Goal: Information Seeking & Learning: Learn about a topic

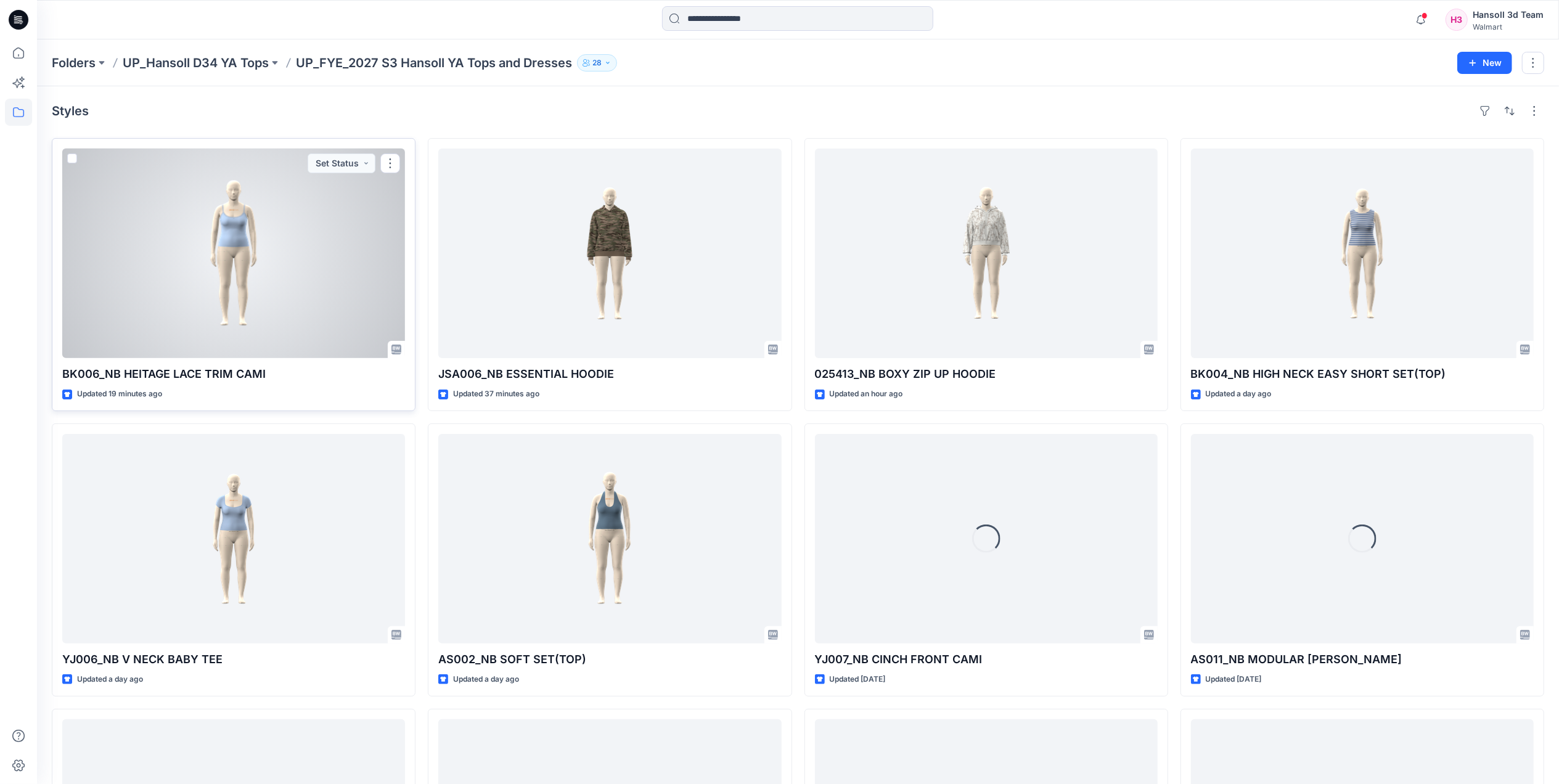
click at [259, 299] on div at bounding box center [233, 253] width 343 height 209
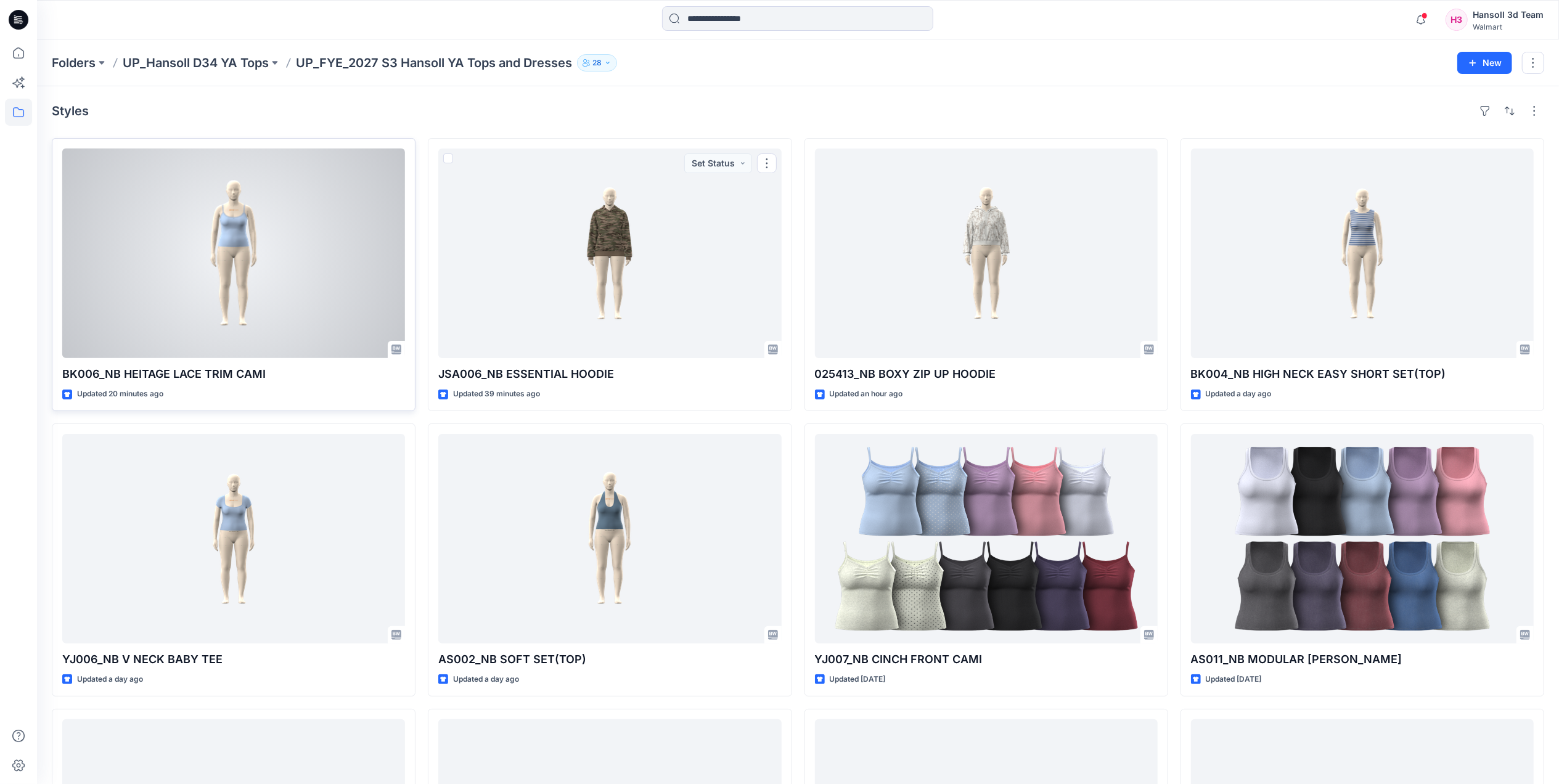
click at [303, 296] on div at bounding box center [233, 253] width 343 height 209
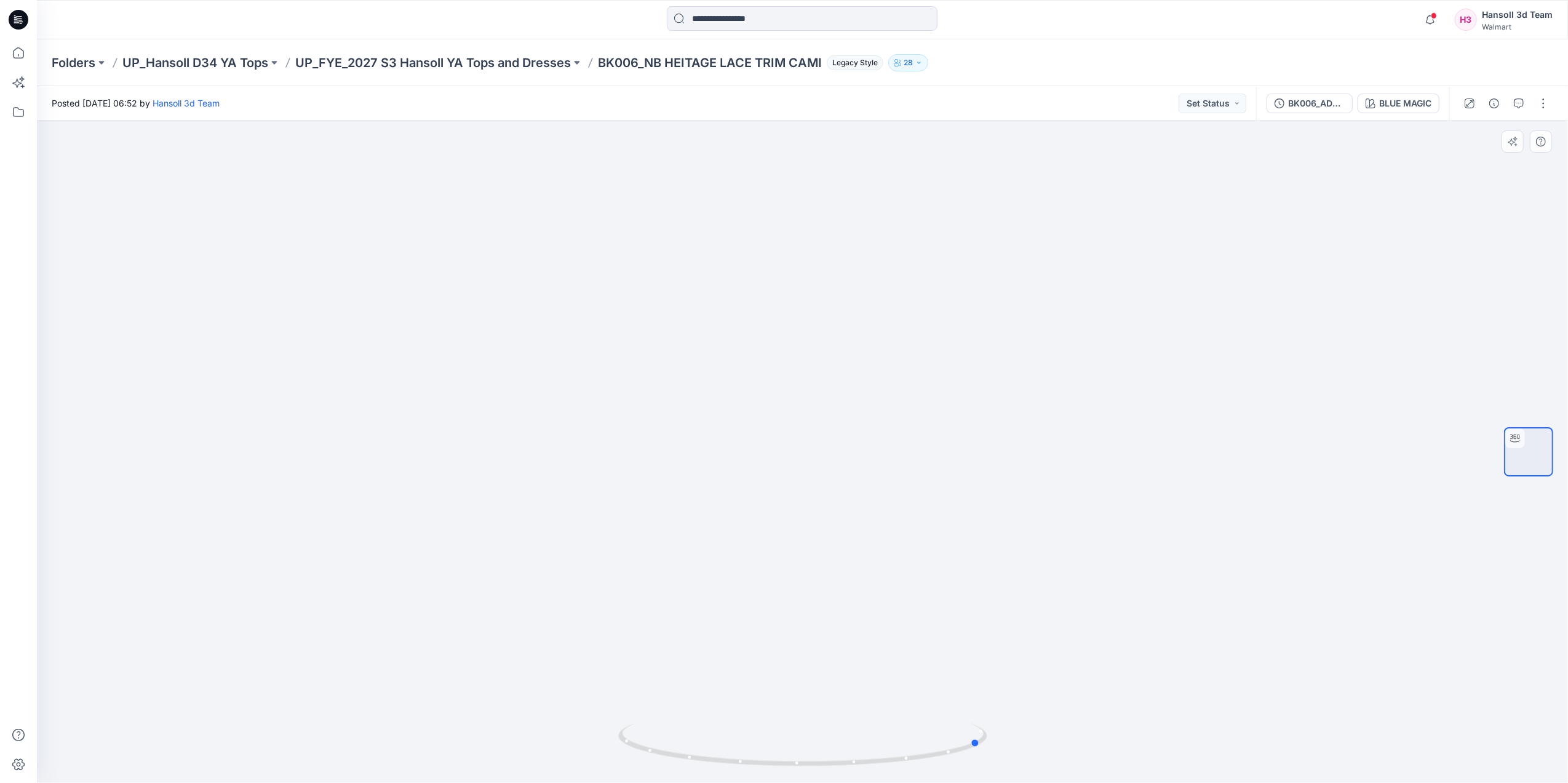
drag, startPoint x: 741, startPoint y: 394, endPoint x: 823, endPoint y: 399, distance: 82.2
click at [823, 399] on div at bounding box center [802, 451] width 1531 height 662
drag, startPoint x: 823, startPoint y: 399, endPoint x: 1424, endPoint y: 397, distance: 601.0
click at [1424, 397] on div at bounding box center [802, 451] width 1531 height 662
click at [1389, 98] on div "Folders UP_Hansoll D34 YA Tops UP_FYE_2027 S3 Hansoll YA Tops and Dresses BK006…" at bounding box center [802, 411] width 1531 height 743
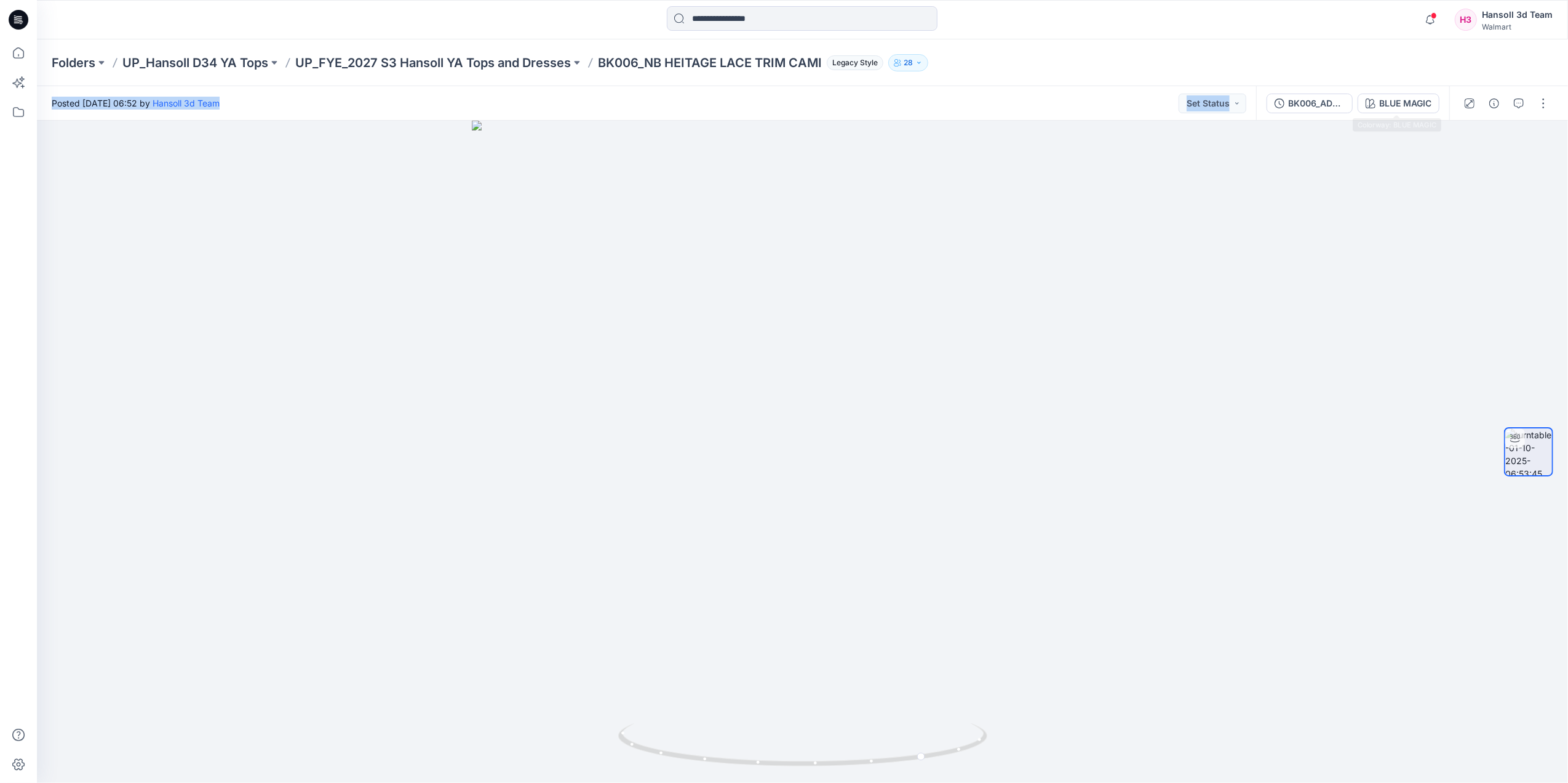
click at [1389, 99] on div "BLUE MAGIC" at bounding box center [1405, 104] width 52 height 13
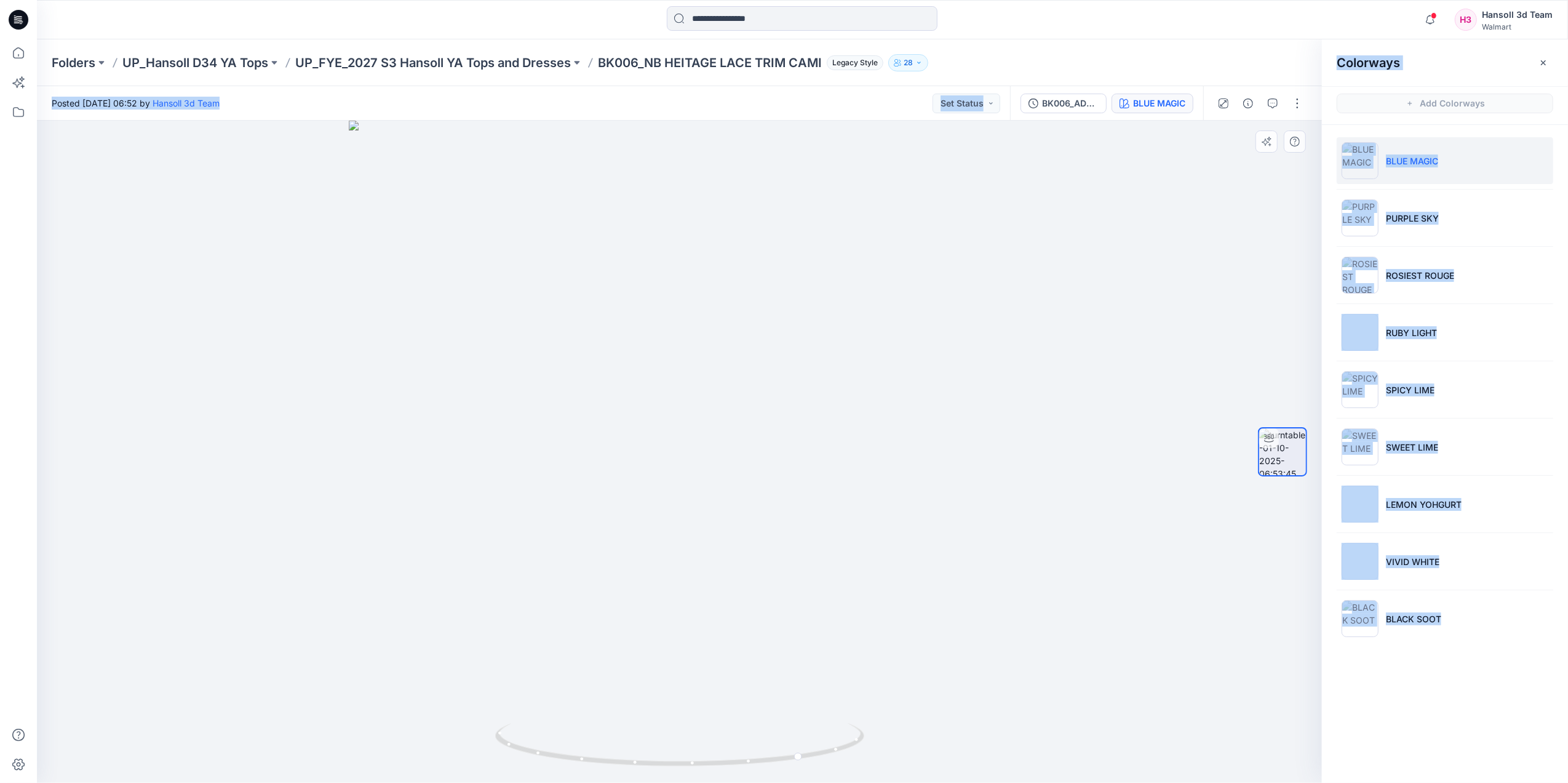
click at [1123, 364] on div at bounding box center [679, 451] width 1285 height 662
click at [1393, 288] on li "ROSIEST ROUGE" at bounding box center [1445, 275] width 216 height 47
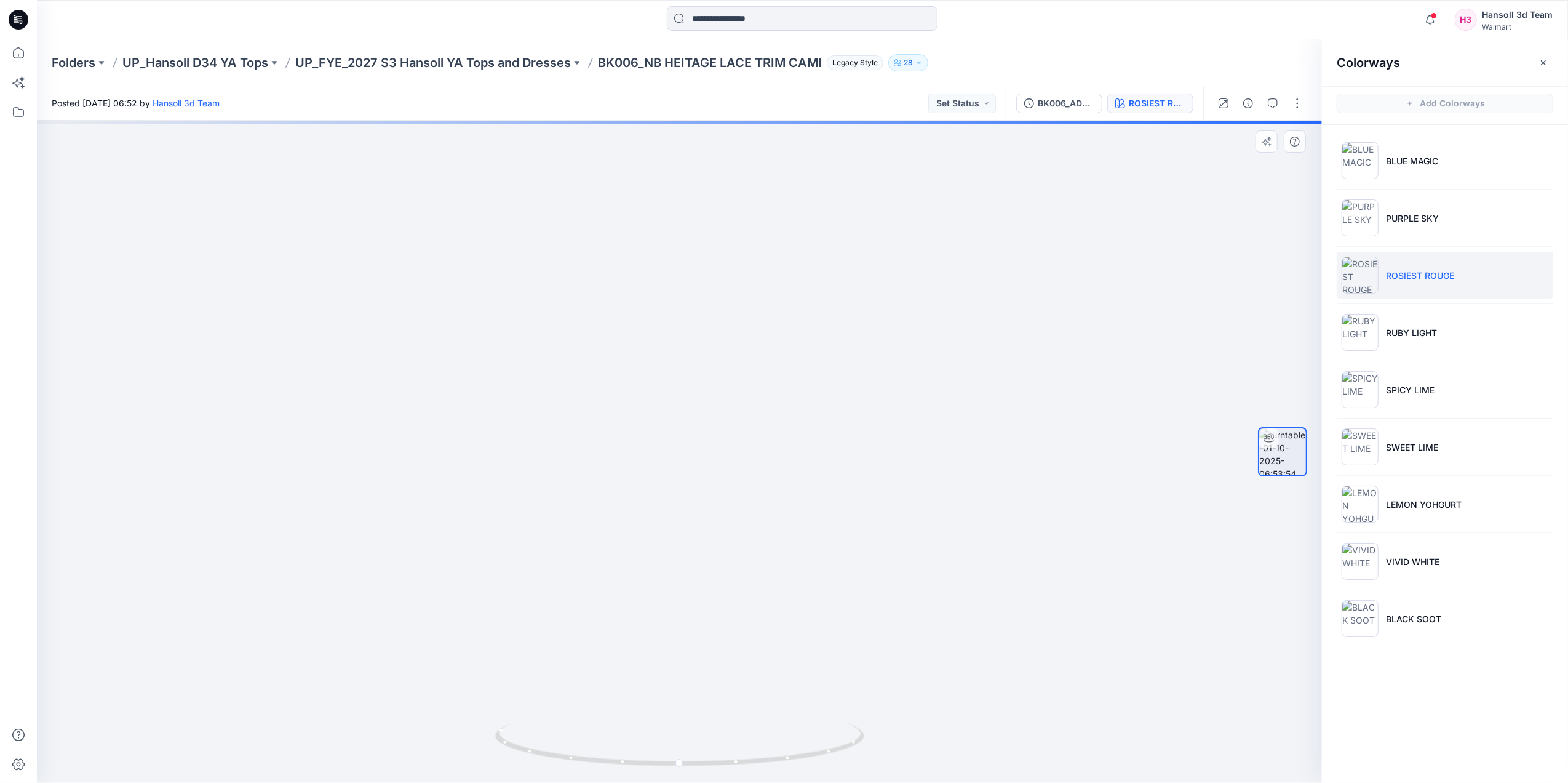
drag, startPoint x: 694, startPoint y: 256, endPoint x: 720, endPoint y: 562, distance: 307.1
click at [720, 120] on img at bounding box center [679, 120] width 1100 height 0
click at [1544, 60] on icon "button" at bounding box center [1543, 63] width 10 height 10
